Goal: Information Seeking & Learning: Learn about a topic

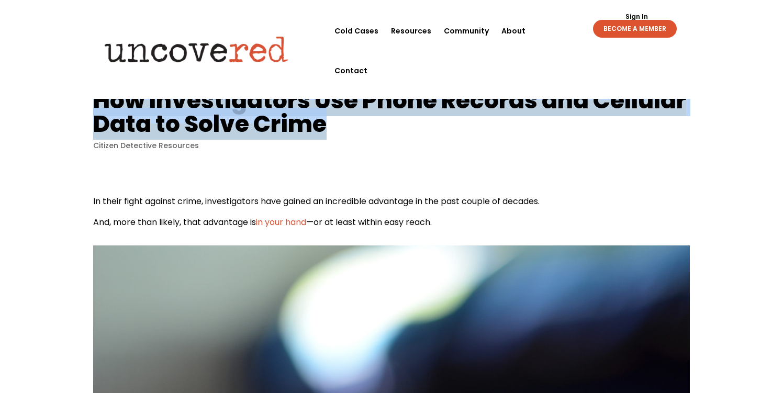
drag, startPoint x: 95, startPoint y: 98, endPoint x: 421, endPoint y: 126, distance: 327.3
click at [421, 126] on h1 "How Investigators Use Phone Records and Cellular Data to Solve Crime" at bounding box center [389, 112] width 593 height 56
copy h1 "How Investigators Use Phone Records and Cellular Data to Solve Crime"
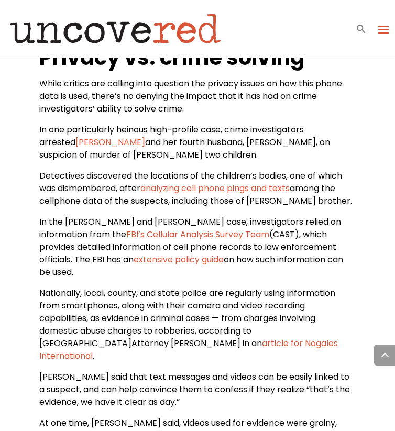
scroll to position [914, 0]
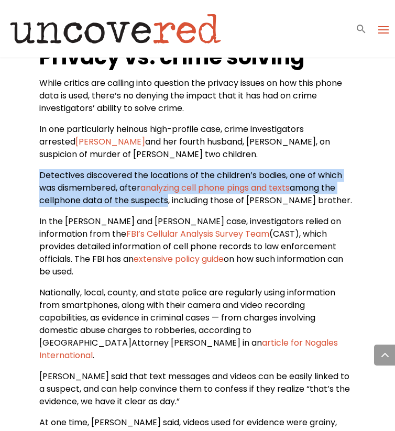
drag, startPoint x: 40, startPoint y: 174, endPoint x: 167, endPoint y: 201, distance: 130.0
click at [167, 201] on p "Detectives discovered the locations of the children’s bodies, one of which was …" at bounding box center [197, 192] width 316 height 46
copy p "Detectives discovered the locations of the children’s bodies, one of which was …"
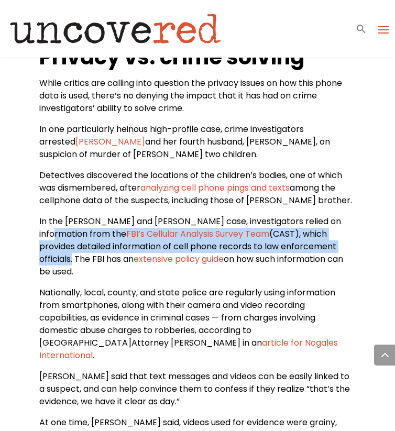
drag, startPoint x: 340, startPoint y: 221, endPoint x: 295, endPoint y: 244, distance: 50.6
click at [295, 244] on p "In the [PERSON_NAME] and [PERSON_NAME] case, investigators relied on informatio…" at bounding box center [197, 250] width 316 height 71
copy p "the FBI’s Cellular Analysis Survey Team (CAST), which provides detailed informa…"
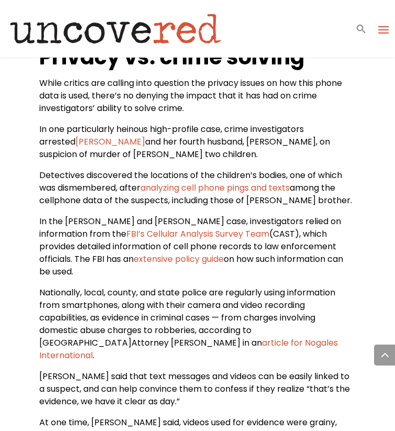
click at [287, 286] on span "Nationally, local, county, and state police are regularly using information fro…" at bounding box center [187, 317] width 296 height 62
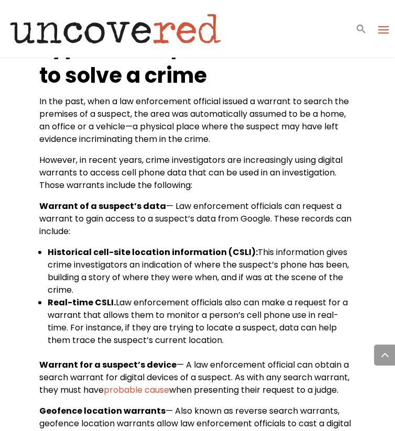
scroll to position [1367, 0]
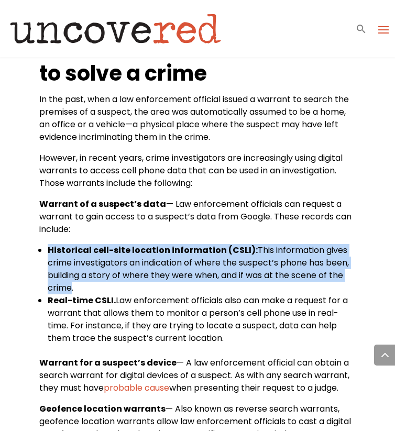
drag, startPoint x: 49, startPoint y: 224, endPoint x: 71, endPoint y: 257, distance: 40.1
click at [71, 257] on li "Historical cell-site location information (CSLI): This information gives crime …" at bounding box center [201, 269] width 307 height 50
copy li "Historical cell-site location information (CSLI): This information gives crime …"
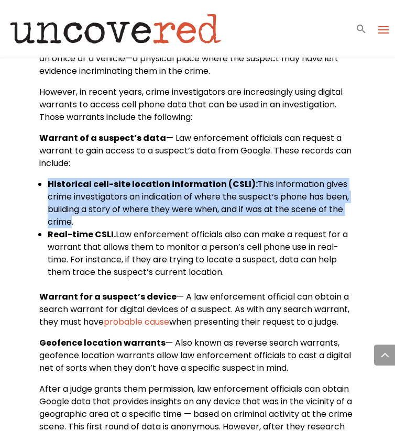
scroll to position [1441, 0]
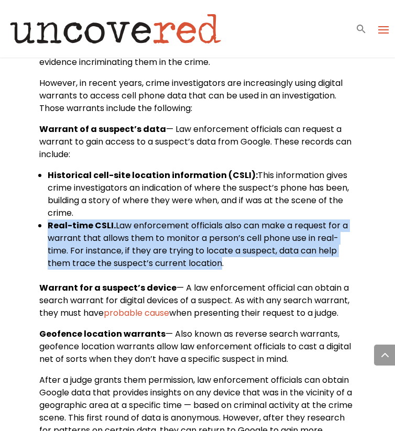
drag, startPoint x: 49, startPoint y: 202, endPoint x: 219, endPoint y: 239, distance: 174.1
click at [219, 239] on li "Real-time CSLI. Law enforcement officials also can make a request for a warrant…" at bounding box center [201, 244] width 307 height 50
copy li "Real-time CSLI. Law enforcement officials also can make a request for a warrant…"
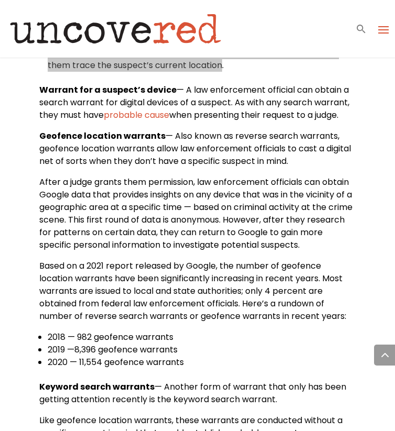
scroll to position [1644, 0]
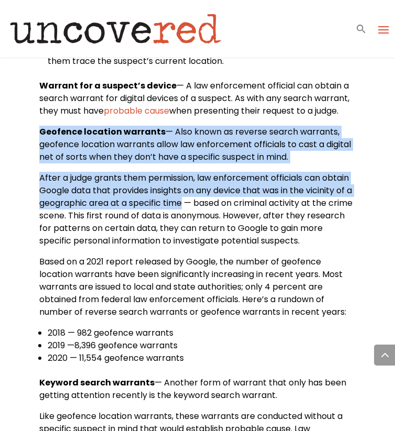
drag, startPoint x: 39, startPoint y: 106, endPoint x: 192, endPoint y: 175, distance: 167.6
copy div "Geofence location warrants — Also known as reverse search warrants, geofence lo…"
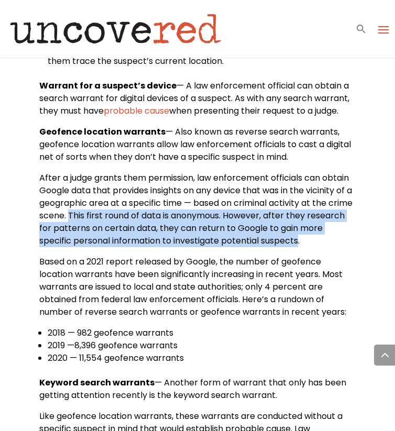
drag, startPoint x: 94, startPoint y: 190, endPoint x: 324, endPoint y: 216, distance: 230.8
click at [324, 216] on span "After a judge grants them permission, law enforcement officials can obtain Goog…" at bounding box center [195, 209] width 313 height 75
copy span "This first round of data is anonymous. However, after they research for pattern…"
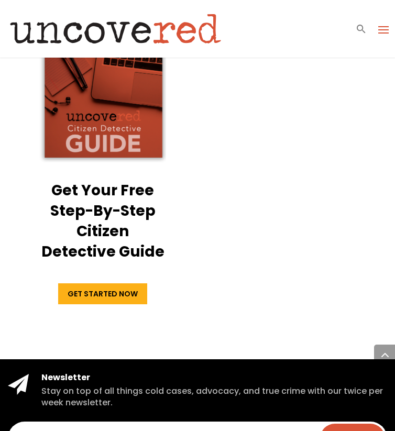
scroll to position [2515, 0]
